Goal: Task Accomplishment & Management: Use online tool/utility

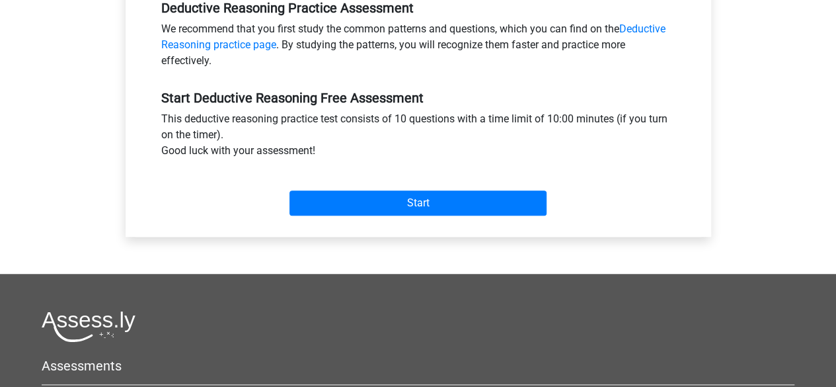
scroll to position [392, 0]
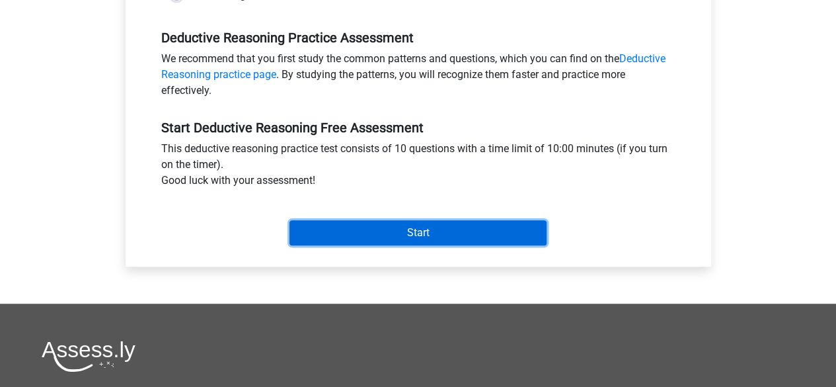
click at [395, 224] on input "Start" at bounding box center [418, 232] width 257 height 25
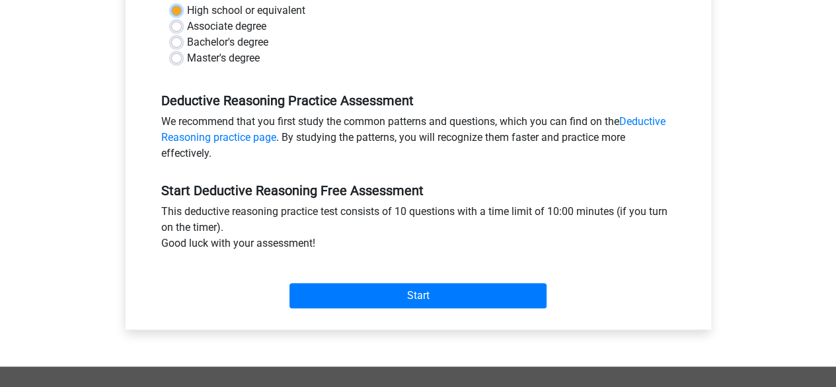
scroll to position [133, 0]
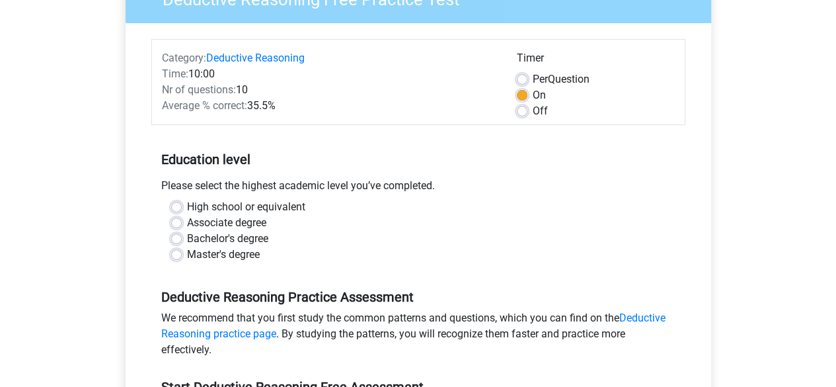
click at [186, 250] on div "Master's degree" at bounding box center [418, 255] width 494 height 16
click at [187, 253] on label "Master's degree" at bounding box center [223, 255] width 73 height 16
click at [178, 253] on input "Master's degree" at bounding box center [176, 253] width 11 height 13
radio input "true"
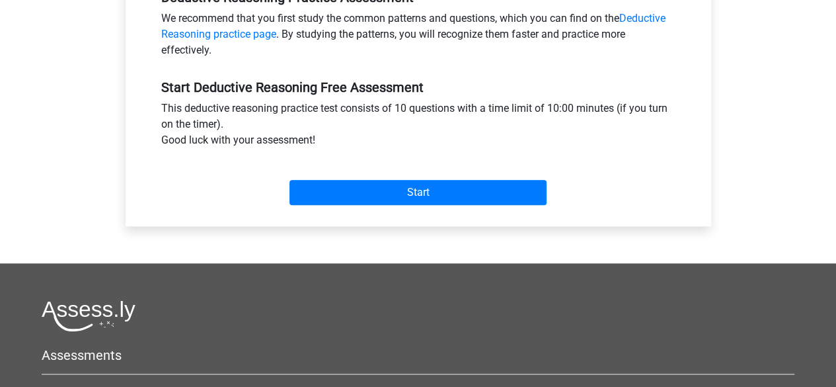
scroll to position [463, 0]
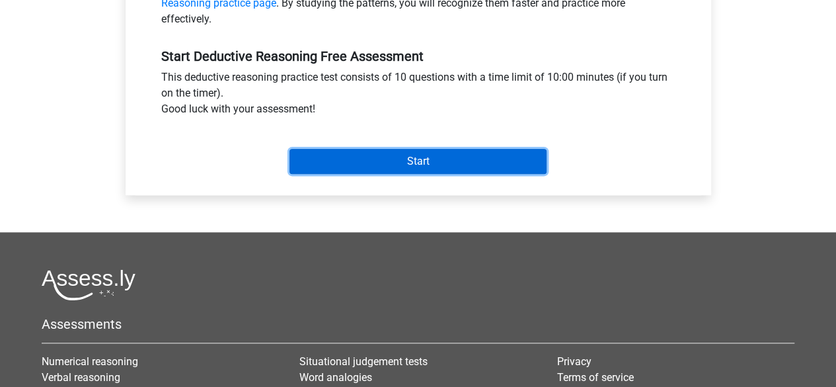
click at [405, 165] on input "Start" at bounding box center [418, 161] width 257 height 25
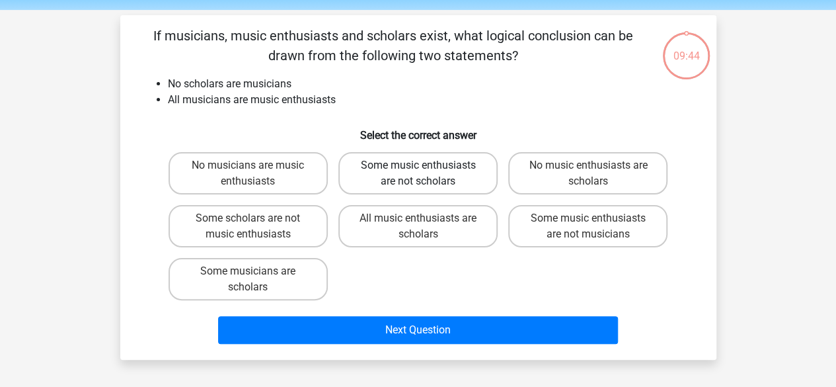
scroll to position [66, 0]
